Goal: Check status: Check status

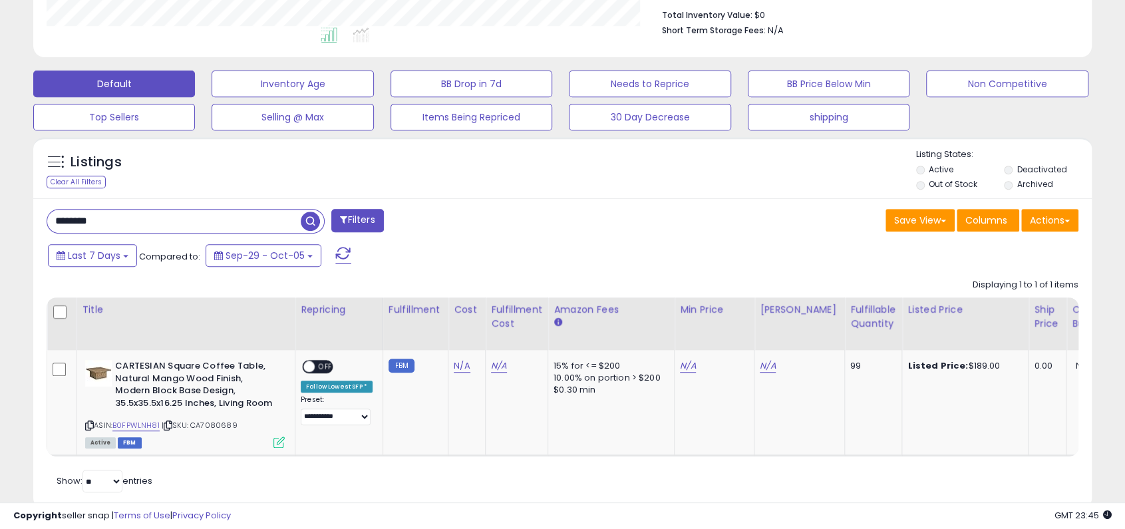
scroll to position [273, 613]
click at [29, 223] on div "Listings Clear All Filters" at bounding box center [562, 327] width 1078 height 395
type input "**********"
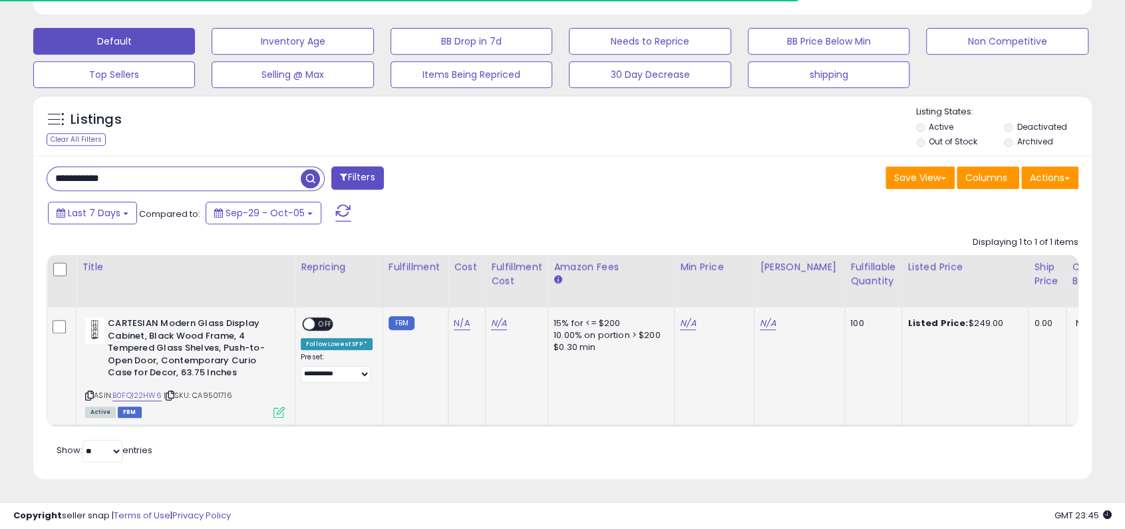
scroll to position [400, 0]
click at [152, 390] on link "B0FQ122HW6" at bounding box center [136, 395] width 49 height 11
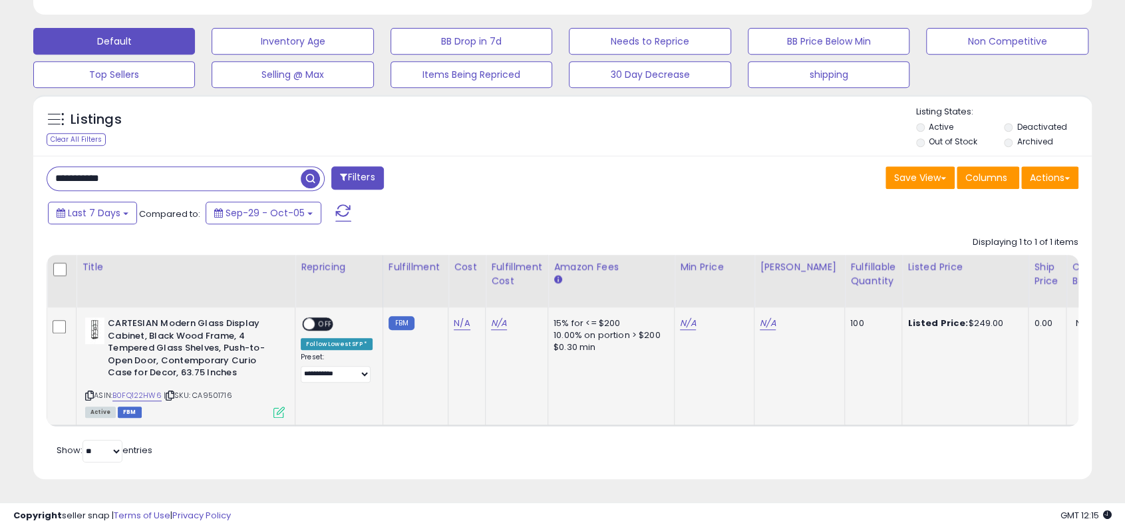
click at [172, 392] on icon at bounding box center [170, 395] width 9 height 7
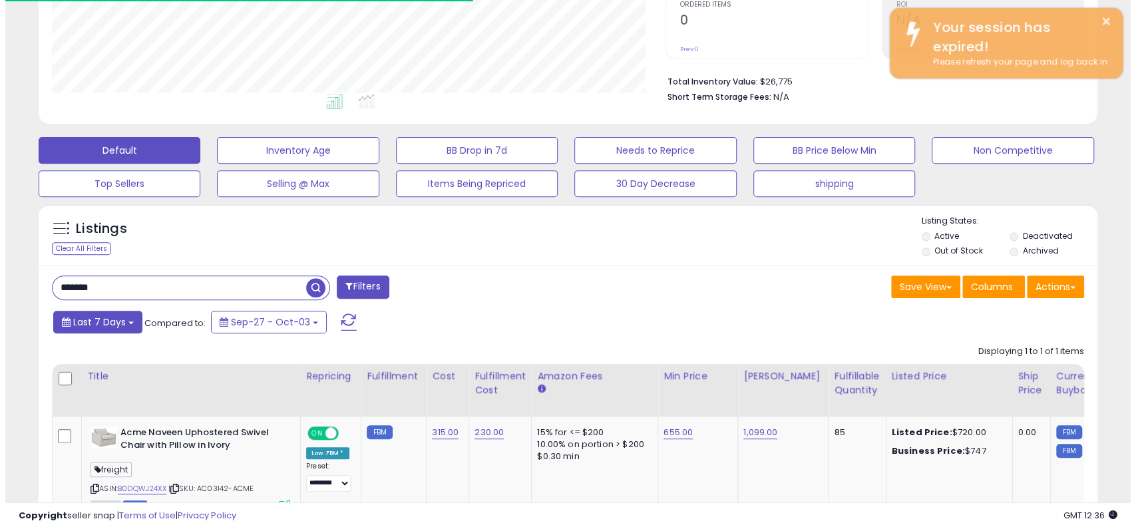
scroll to position [273, 613]
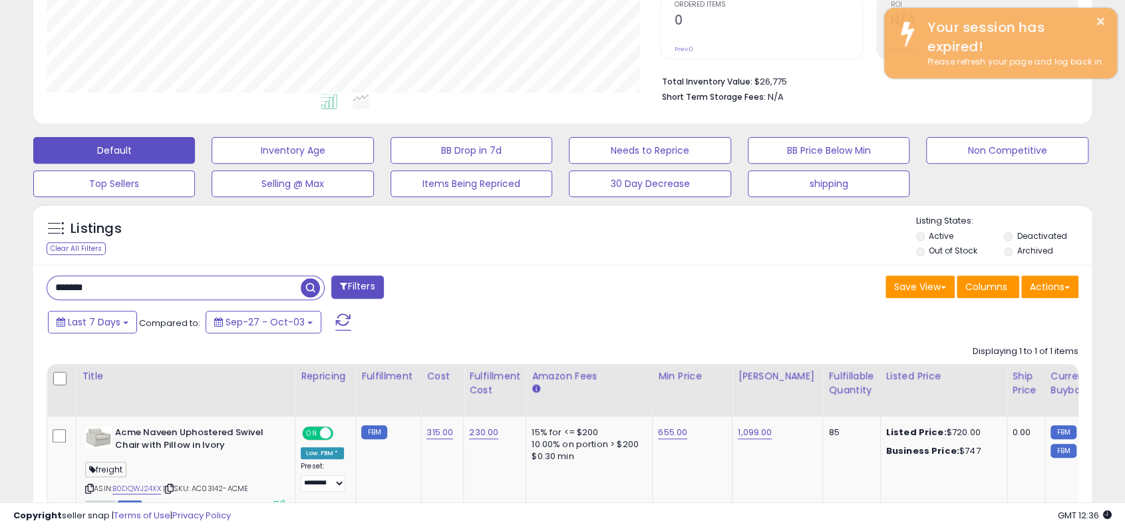
drag, startPoint x: 124, startPoint y: 287, endPoint x: -63, endPoint y: 307, distance: 187.4
type input "*"
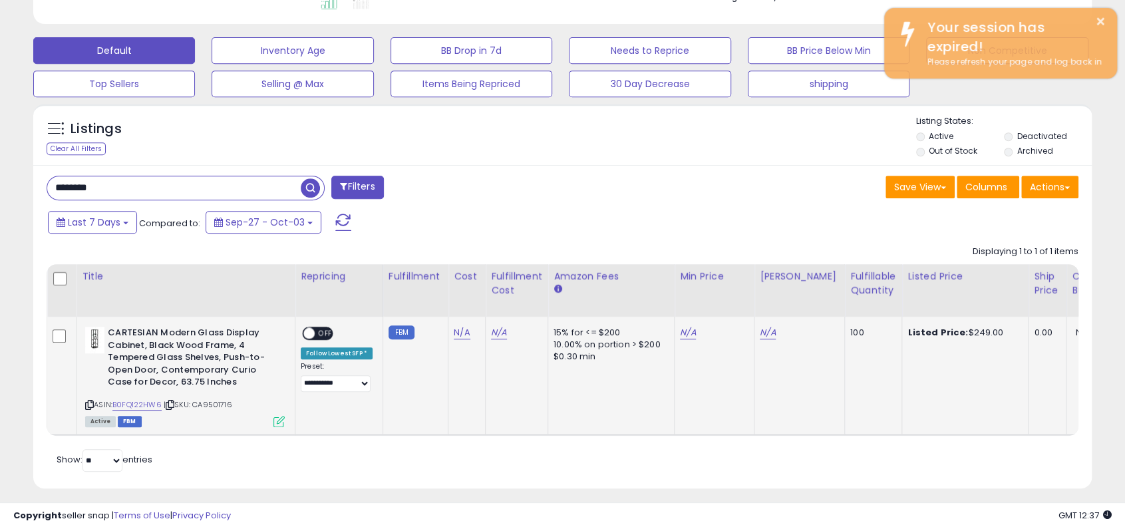
scroll to position [400, 0]
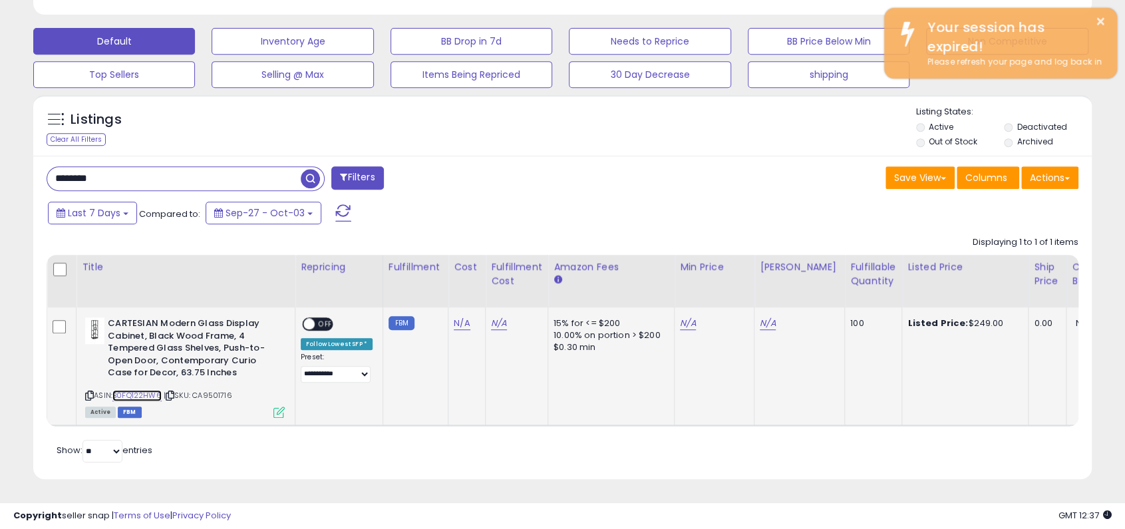
click at [138, 390] on link "B0FQ122HW6" at bounding box center [136, 395] width 49 height 11
click at [174, 392] on icon at bounding box center [170, 395] width 9 height 7
drag, startPoint x: 141, startPoint y: 173, endPoint x: -90, endPoint y: 177, distance: 230.9
type input "******"
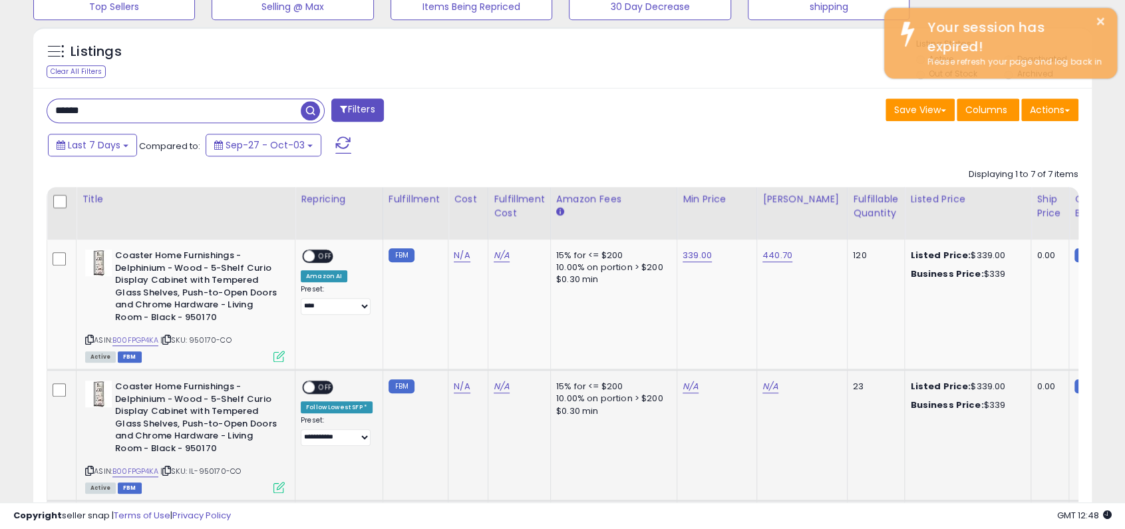
scroll to position [482, 0]
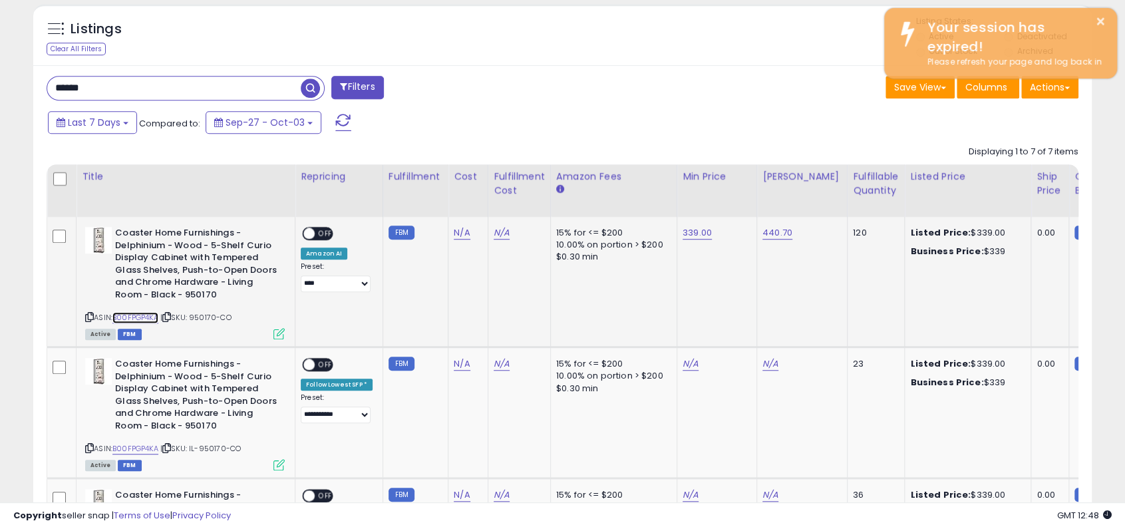
click at [137, 312] on link "B00FPGP4KA" at bounding box center [135, 317] width 46 height 11
